Goal: Task Accomplishment & Management: Manage account settings

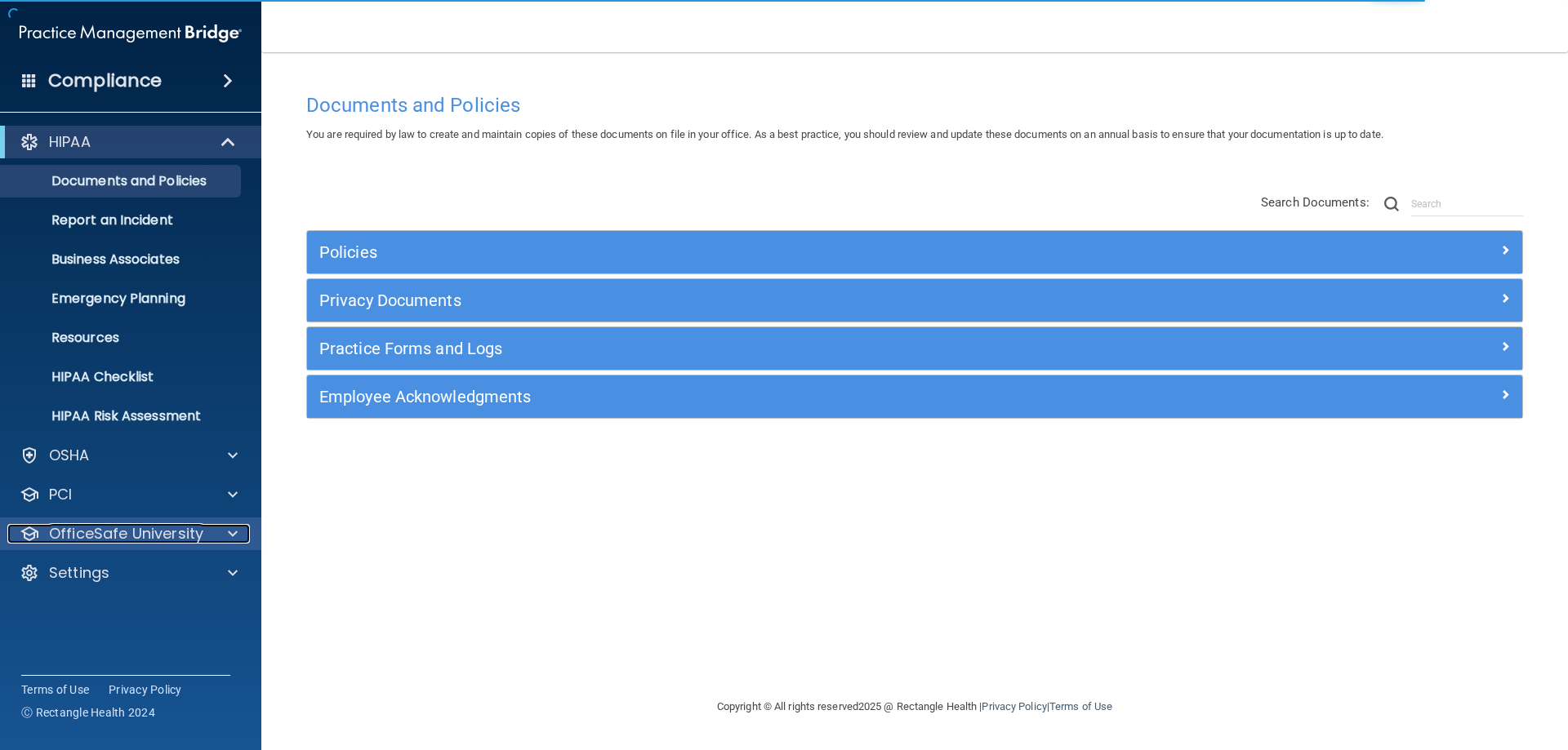
click at [233, 535] on span at bounding box center [233, 534] width 10 height 20
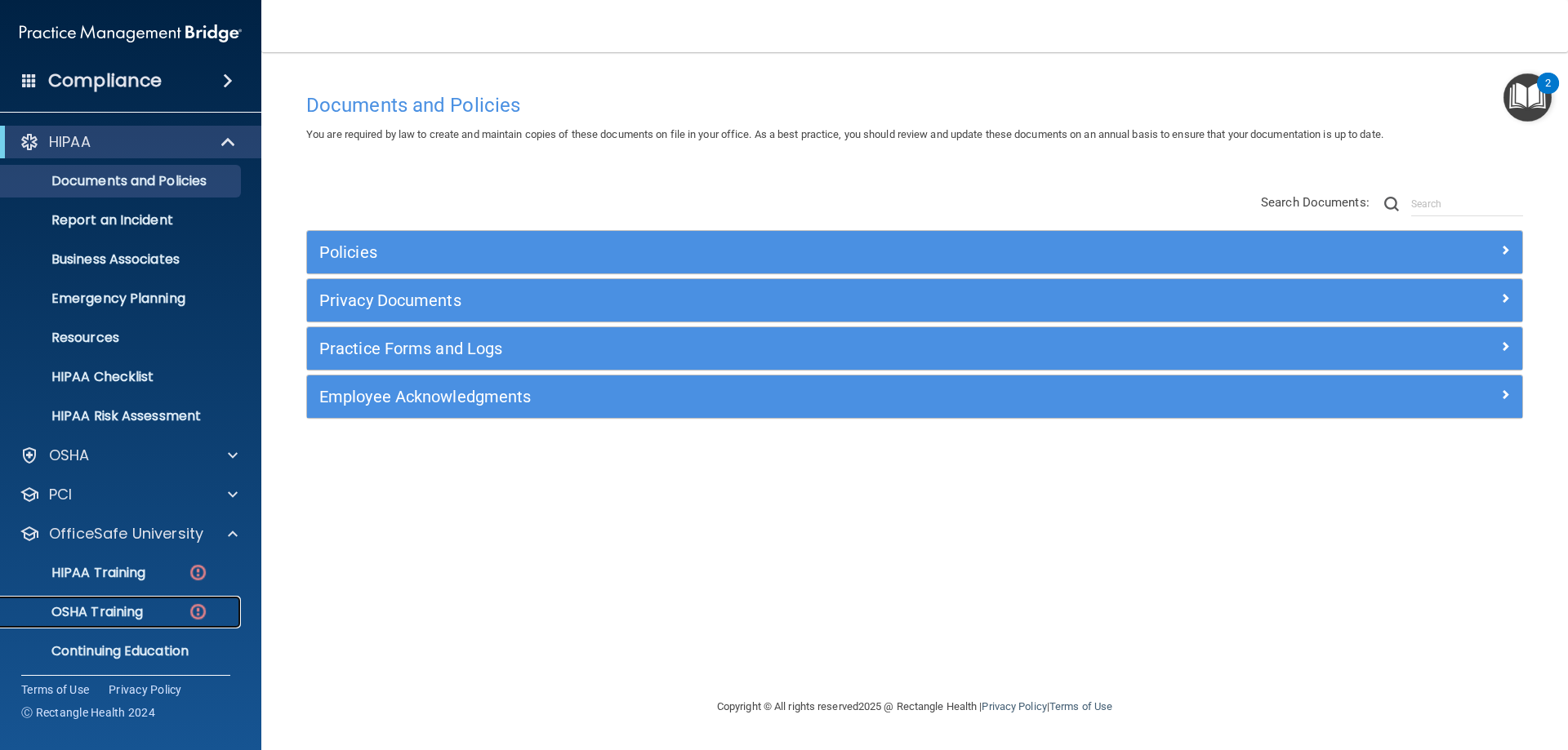
click at [96, 608] on p "OSHA Training" at bounding box center [77, 613] width 132 height 17
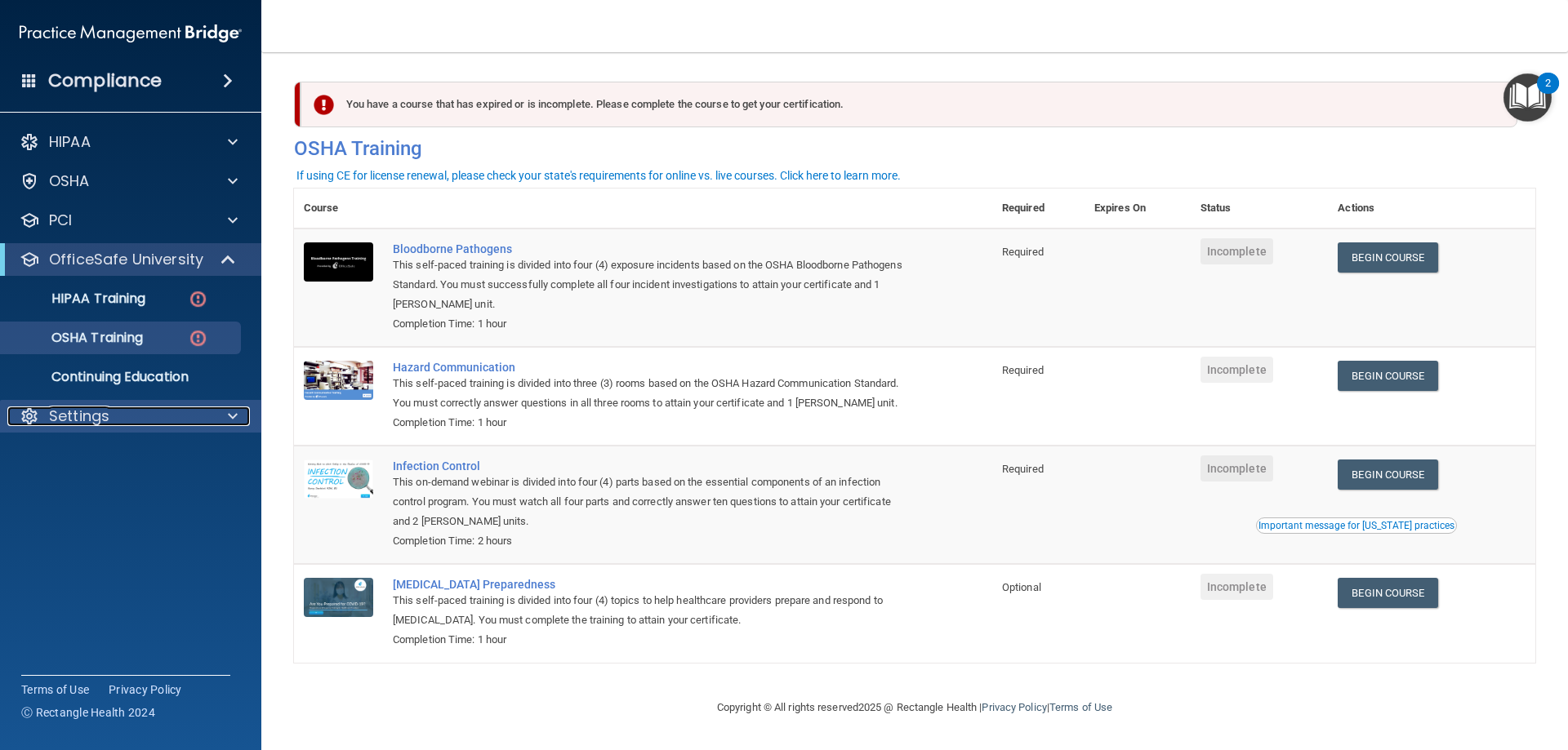
click at [228, 415] on span at bounding box center [233, 416] width 10 height 20
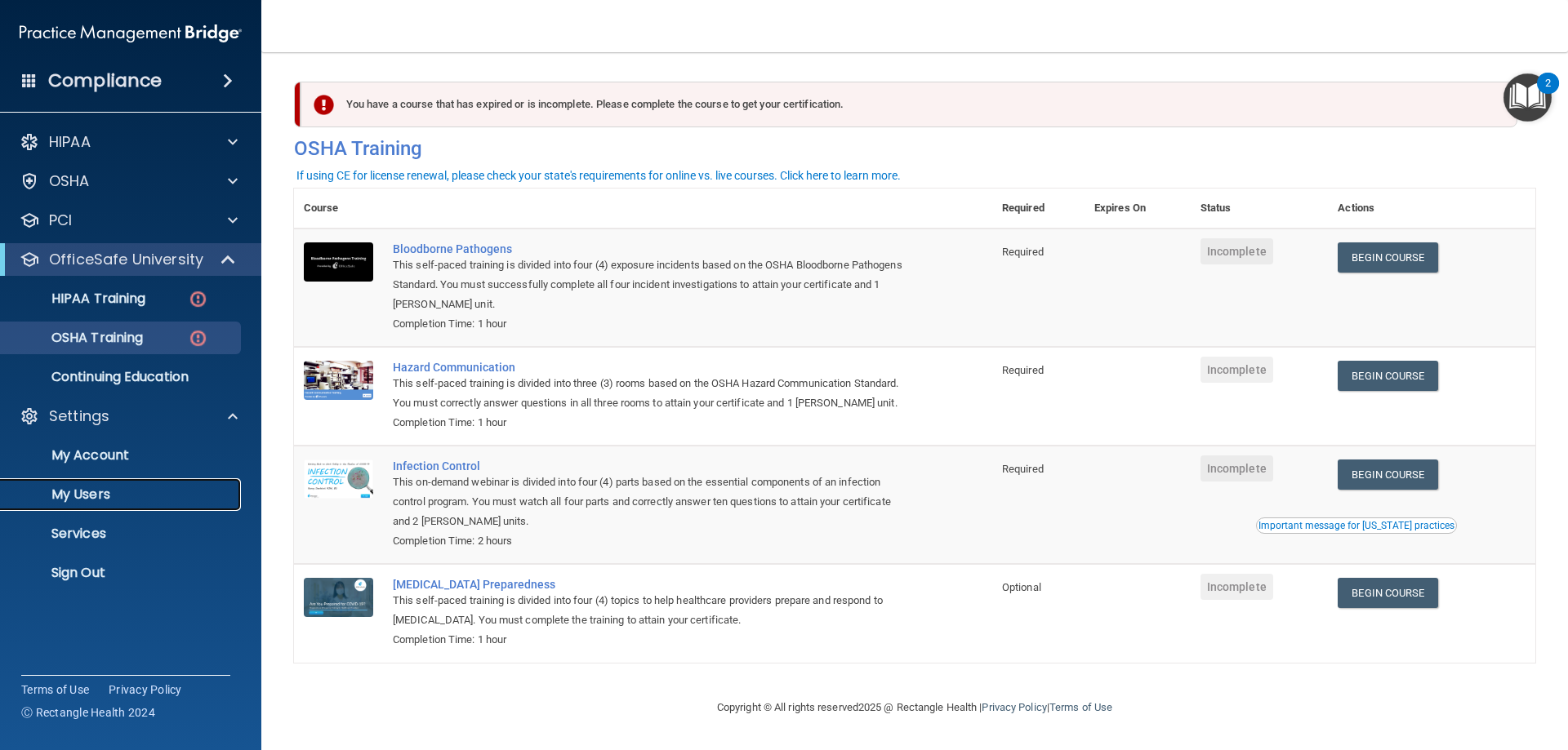
click at [89, 493] on p "My Users" at bounding box center [122, 495] width 223 height 17
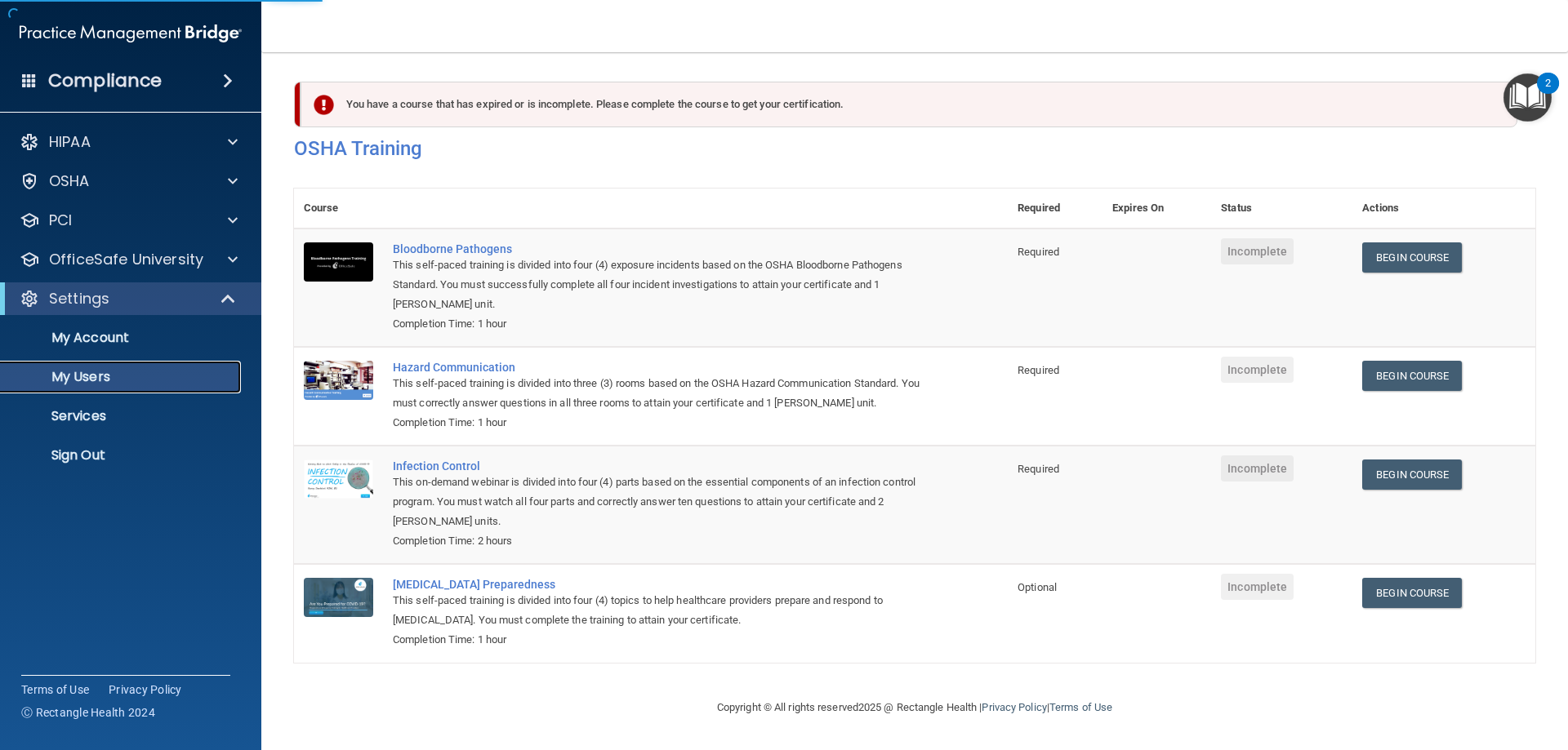
select select "20"
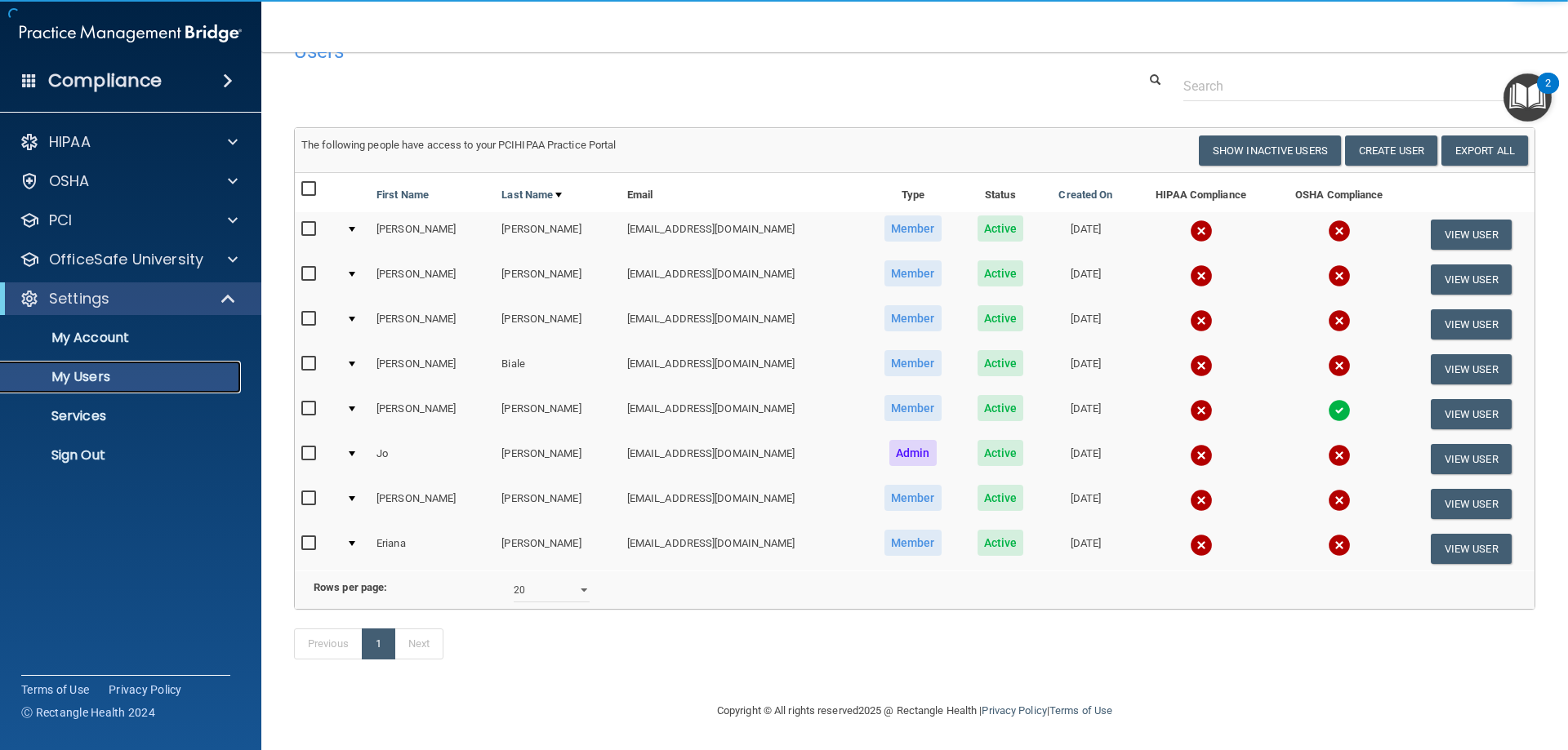
scroll to position [62, 0]
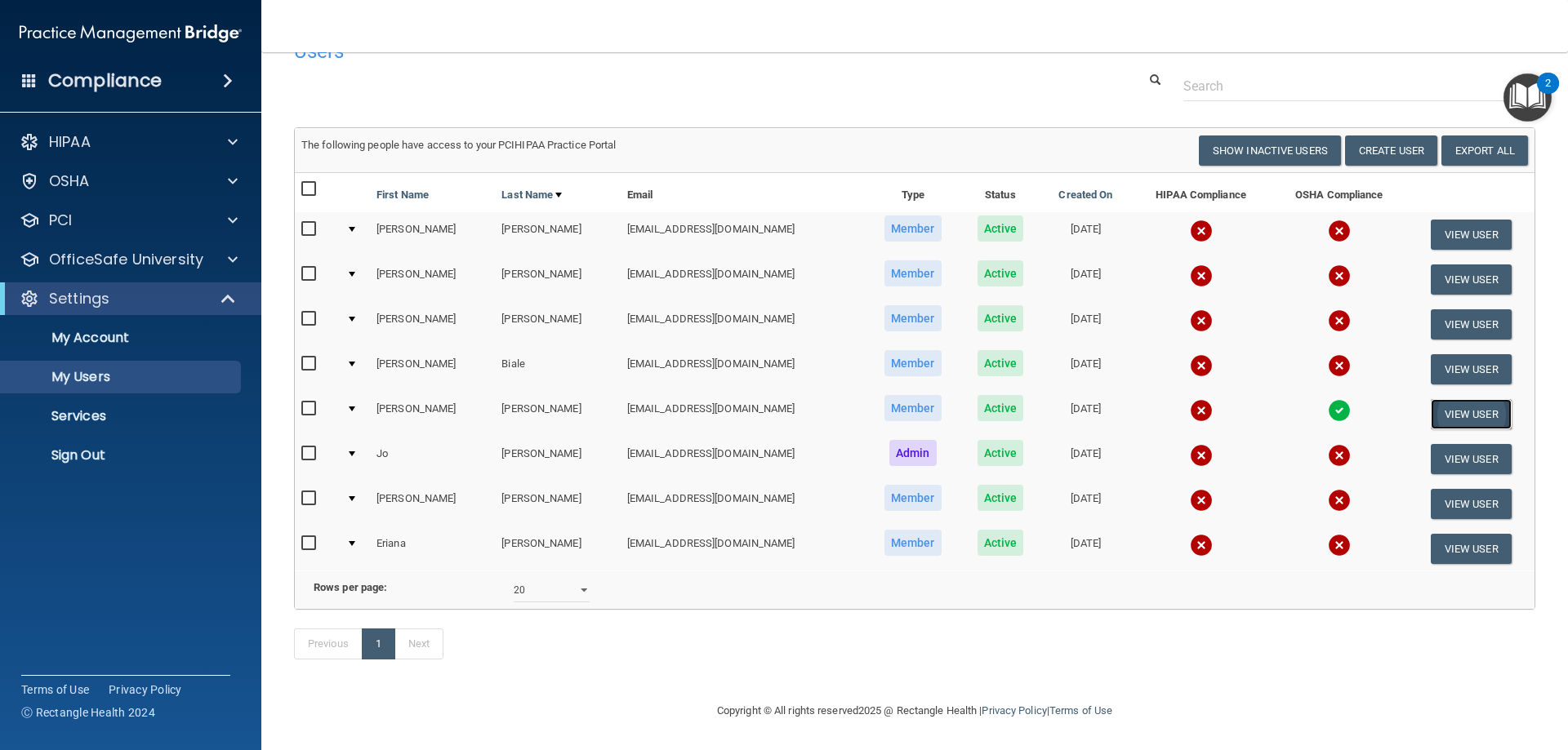
click at [1465, 399] on button "View User" at bounding box center [1471, 414] width 81 height 30
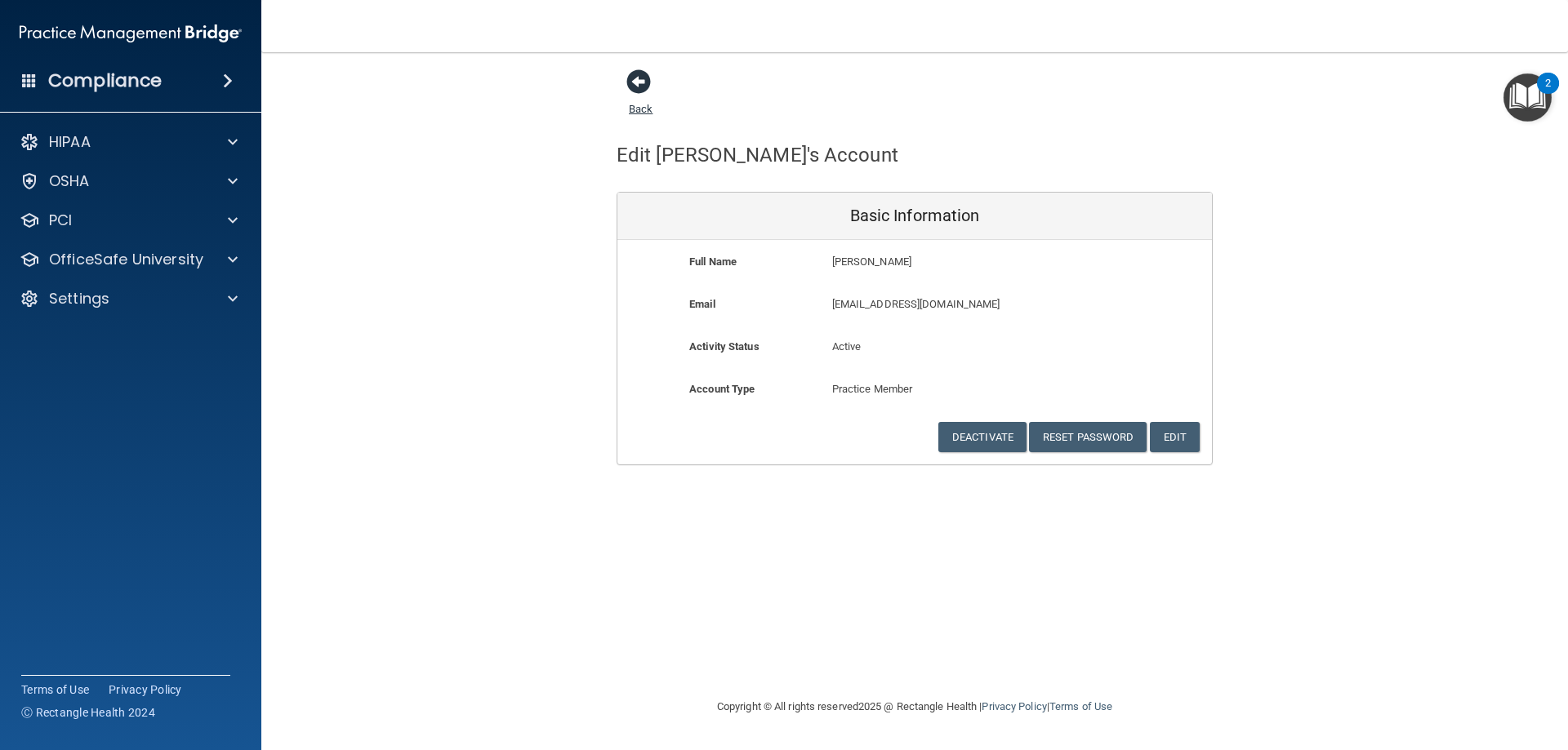
click at [647, 86] on span at bounding box center [638, 82] width 25 height 25
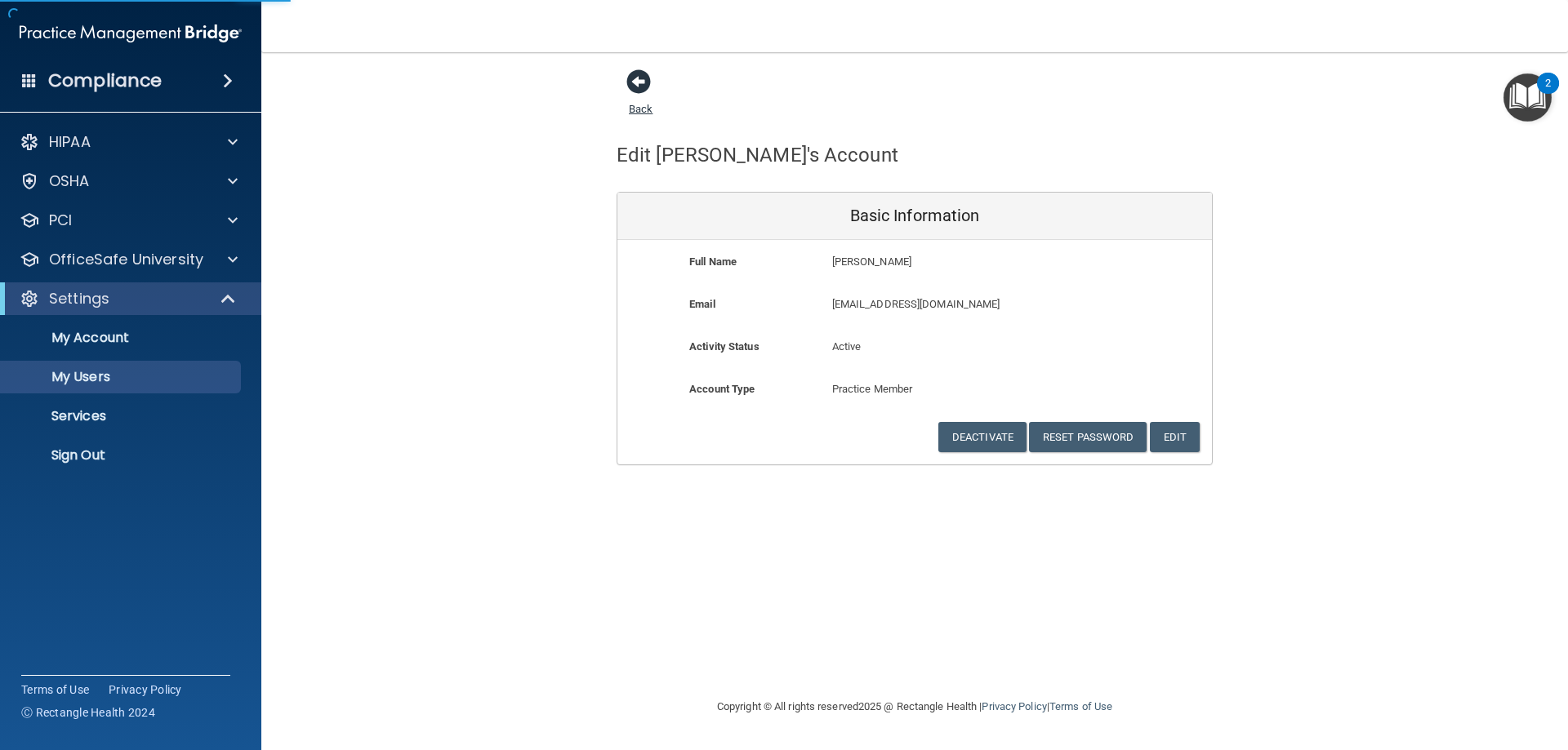
select select "20"
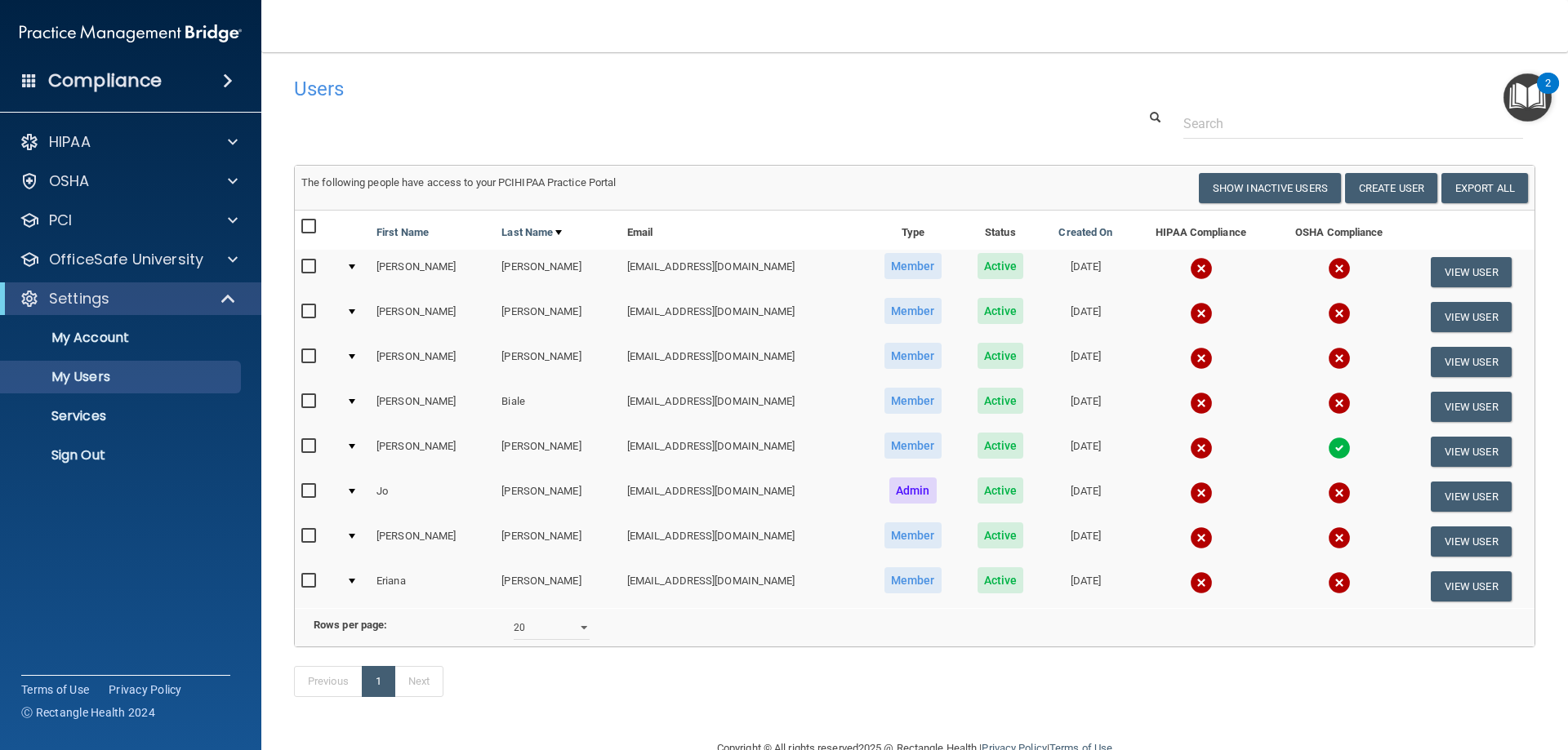
click at [357, 450] on td at bounding box center [354, 452] width 30 height 45
click at [301, 445] on input "checkbox" at bounding box center [310, 447] width 19 height 13
checkbox input "true"
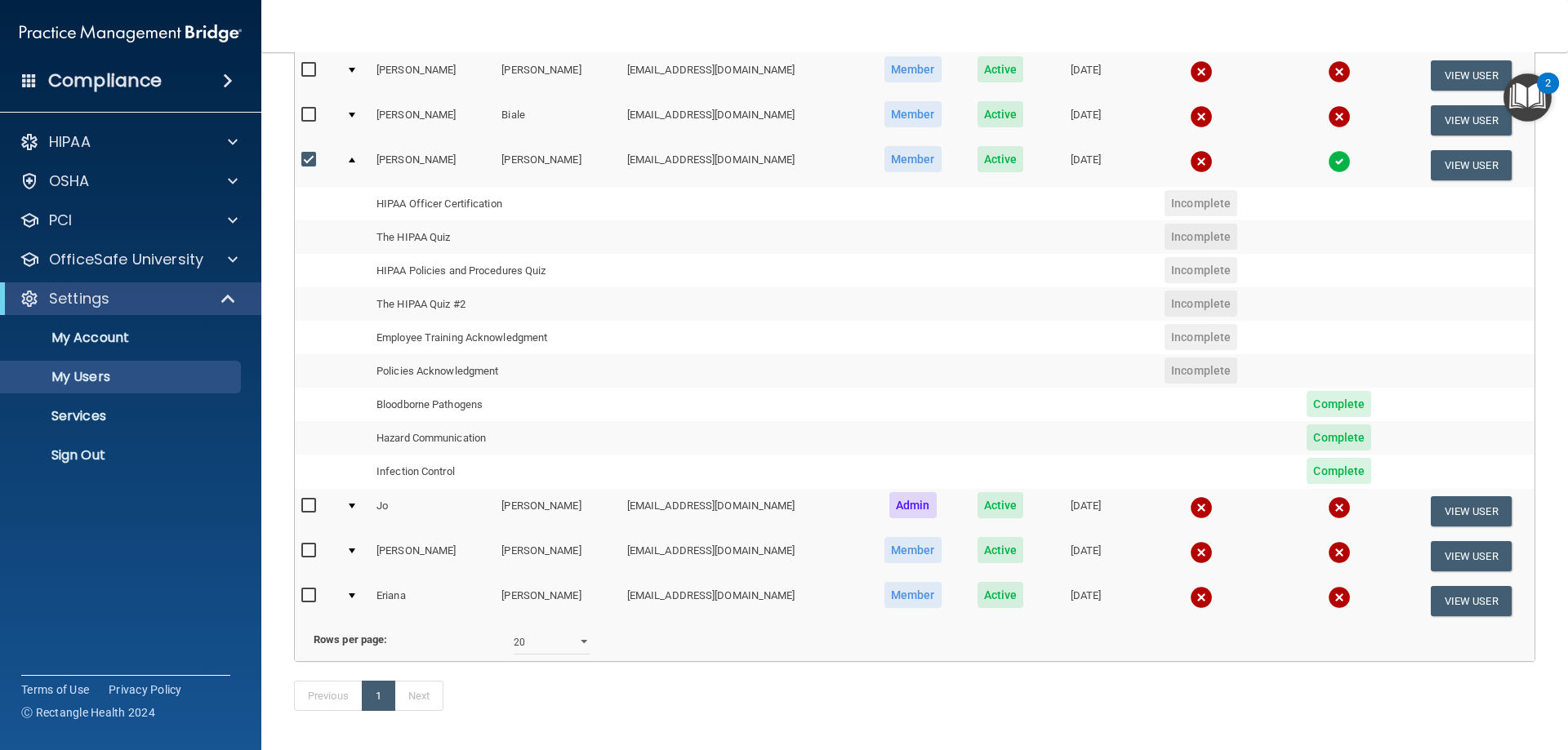
scroll to position [327, 0]
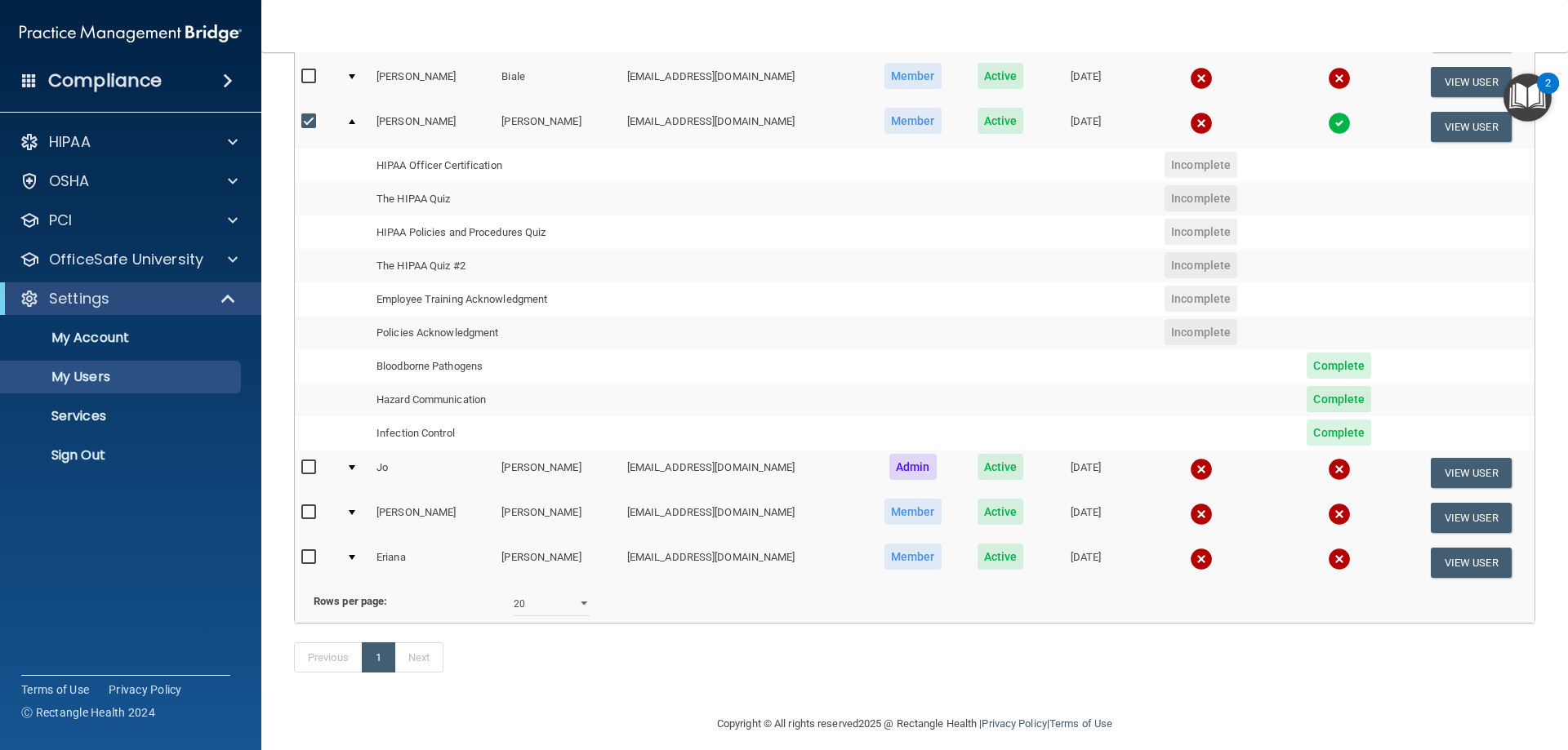
click at [1311, 368] on span "Complete" at bounding box center [1339, 366] width 65 height 26
click at [1312, 367] on span "Complete" at bounding box center [1339, 366] width 65 height 26
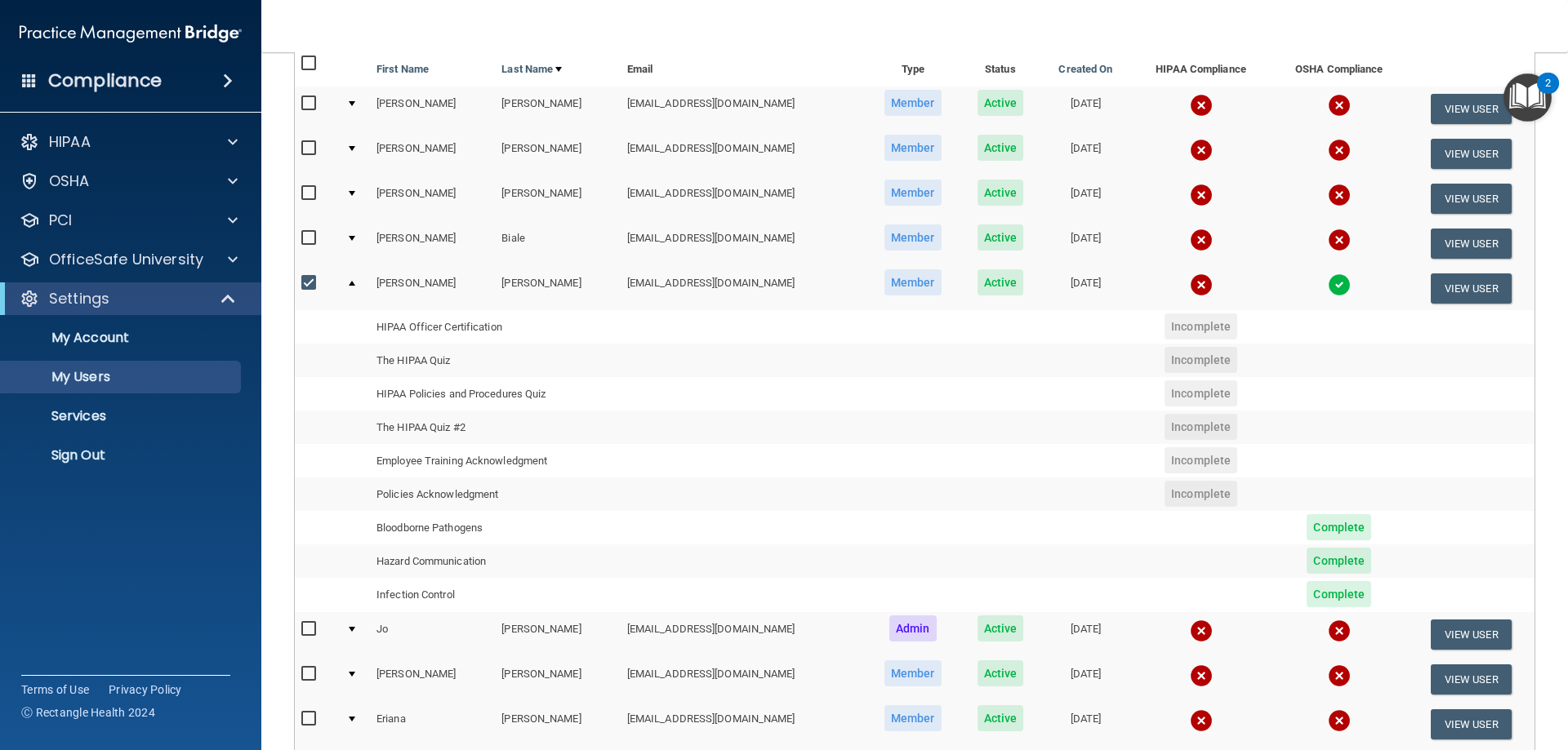
scroll to position [0, 0]
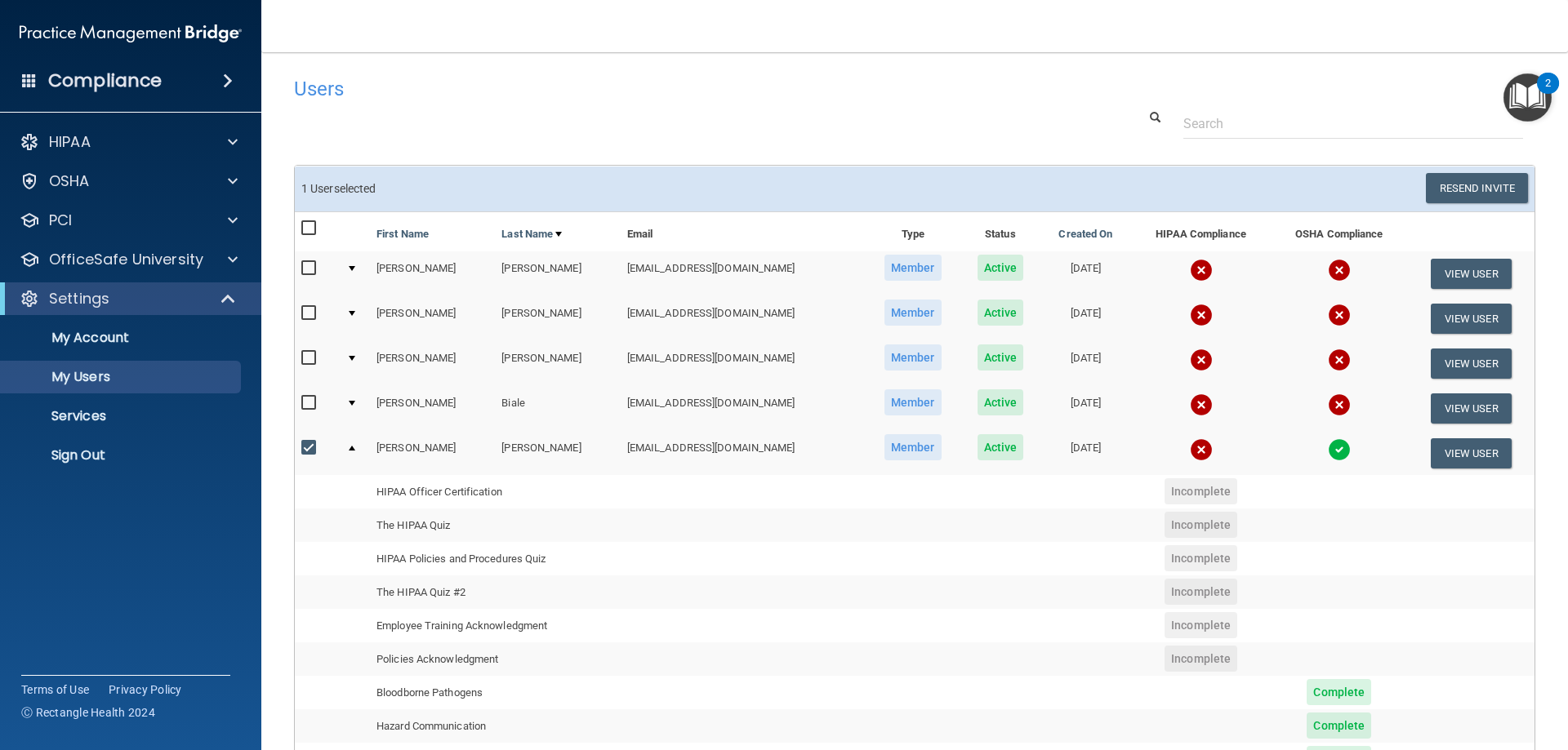
click at [856, 129] on div at bounding box center [914, 123] width 1266 height 30
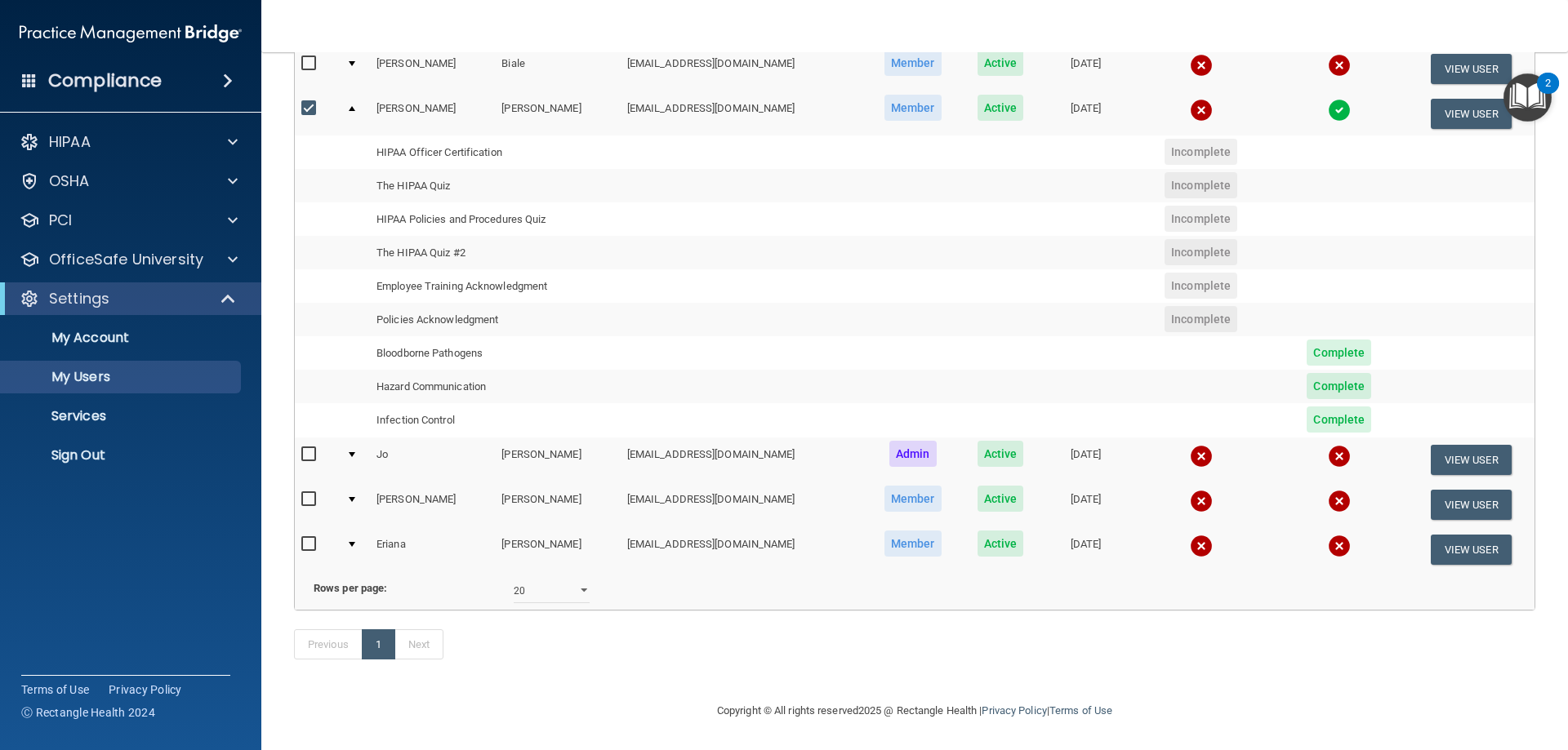
scroll to position [364, 0]
click at [423, 336] on td "Bloodborne Pathogens" at bounding box center [495, 353] width 251 height 33
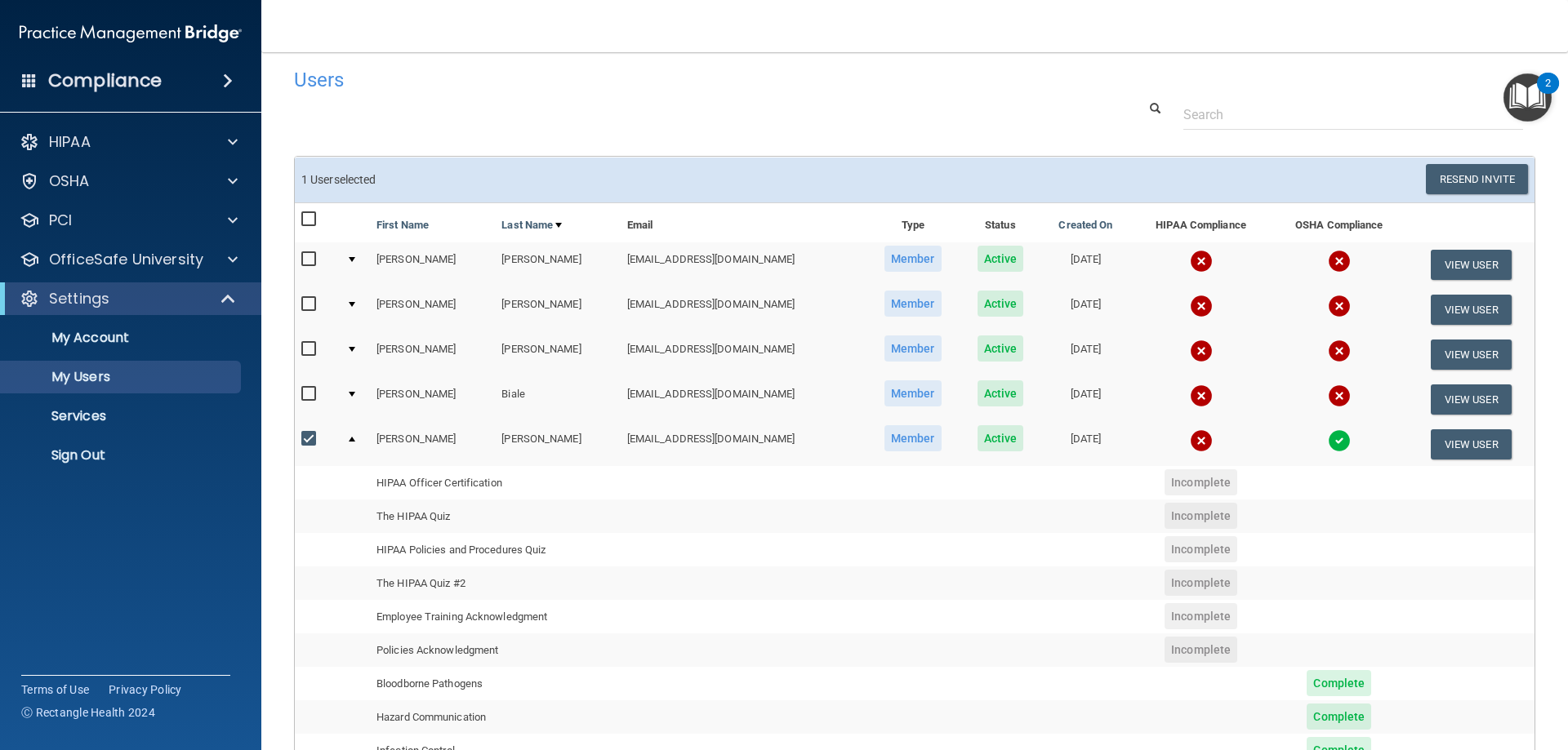
scroll to position [0, 0]
